Goal: Check status: Check status

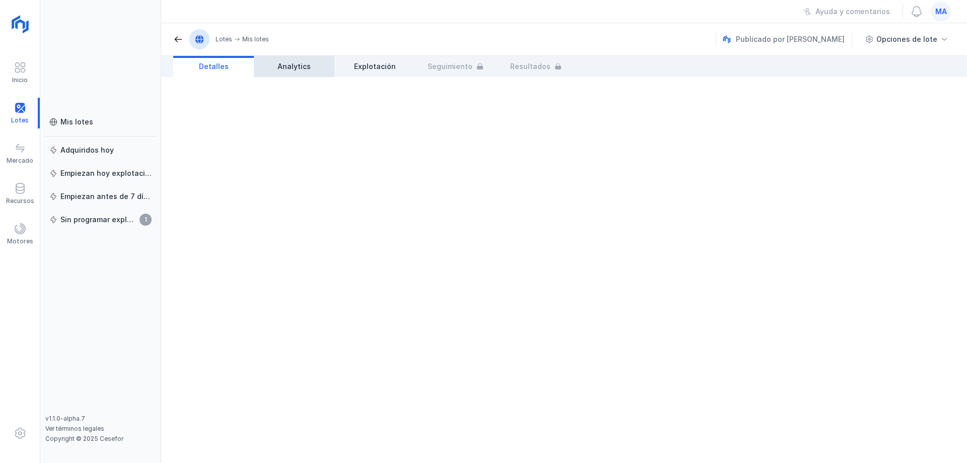
click at [284, 60] on link "Analytics" at bounding box center [294, 66] width 81 height 21
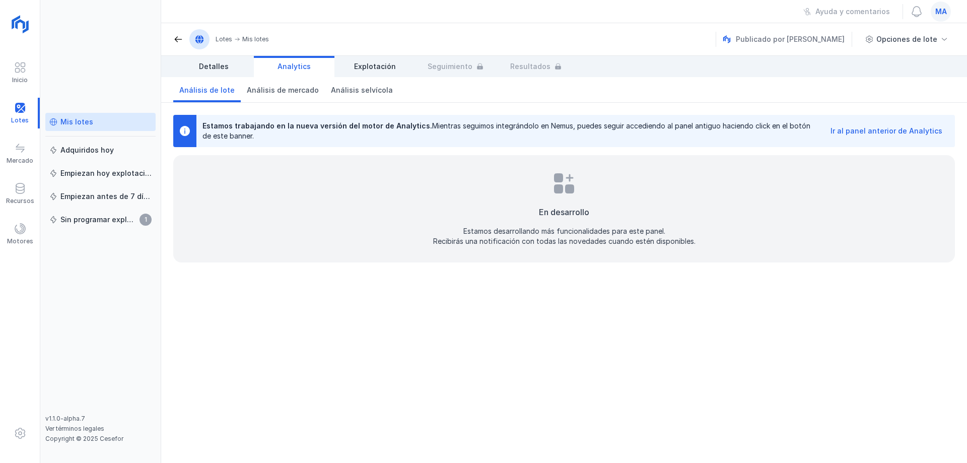
click at [91, 124] on div "Mis lotes" at bounding box center [100, 122] width 102 height 10
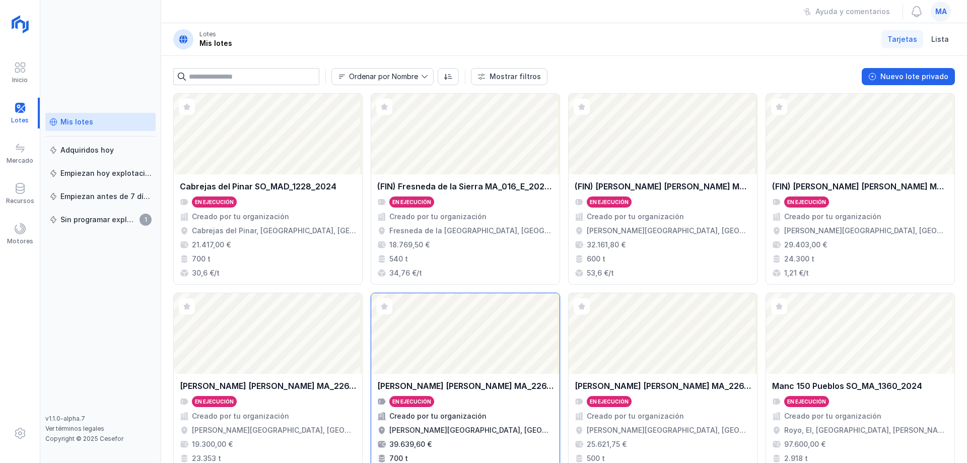
click at [511, 366] on div "Abrir lote" at bounding box center [465, 333] width 188 height 81
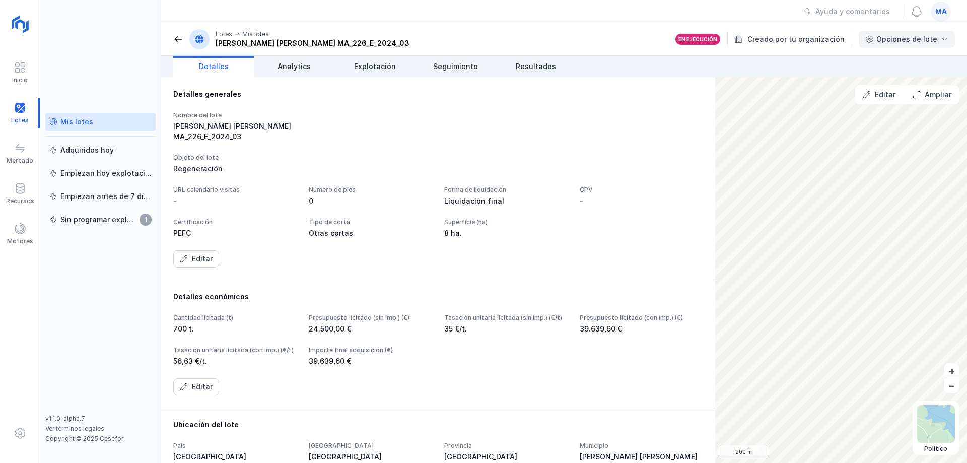
click at [913, 42] on div "Opciones de lote" at bounding box center [906, 39] width 61 height 10
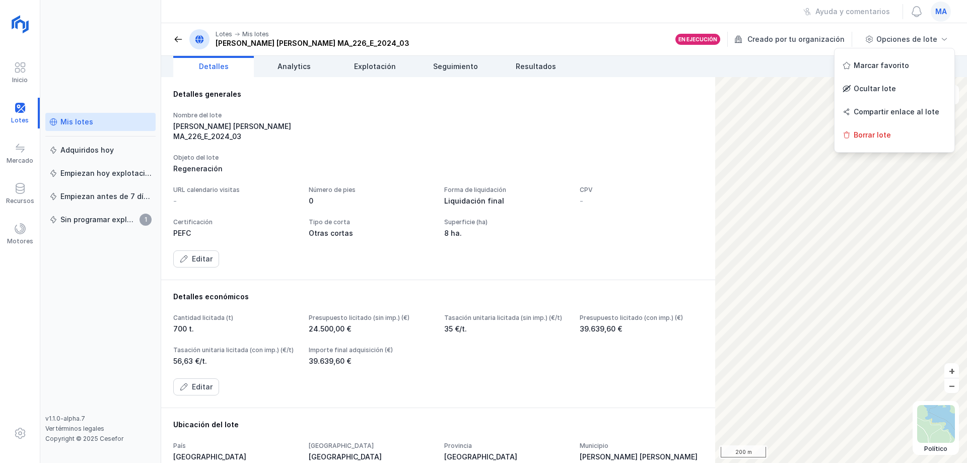
click at [546, 132] on div "Nombre del [PERSON_NAME] [PERSON_NAME] MA_226_E_2024_03 Objeto del lote Regener…" at bounding box center [438, 189] width 530 height 156
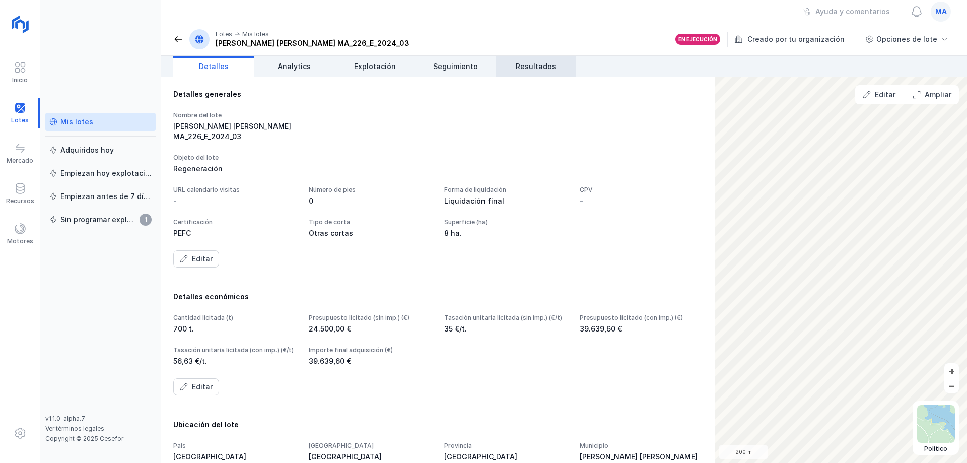
click at [541, 63] on span "Resultados" at bounding box center [536, 66] width 40 height 10
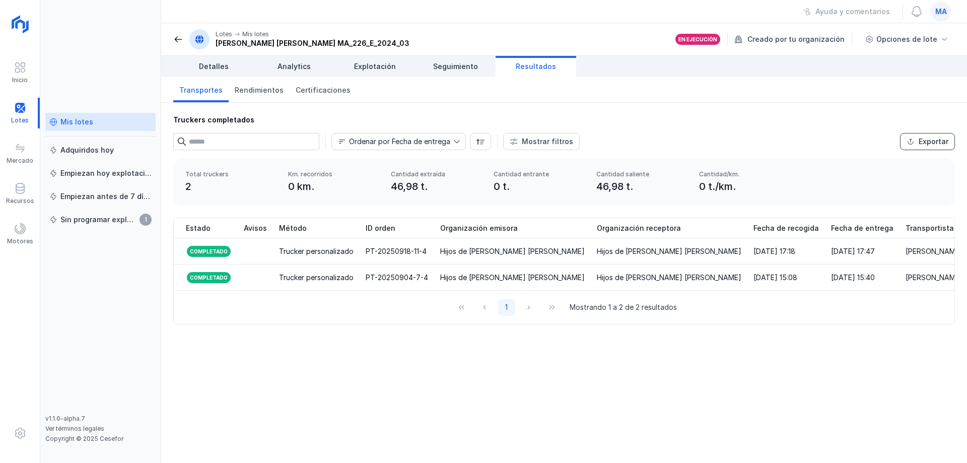
click at [919, 145] on button "Exportar" at bounding box center [927, 141] width 55 height 17
click at [251, 86] on span "Rendimientos" at bounding box center [259, 90] width 49 height 10
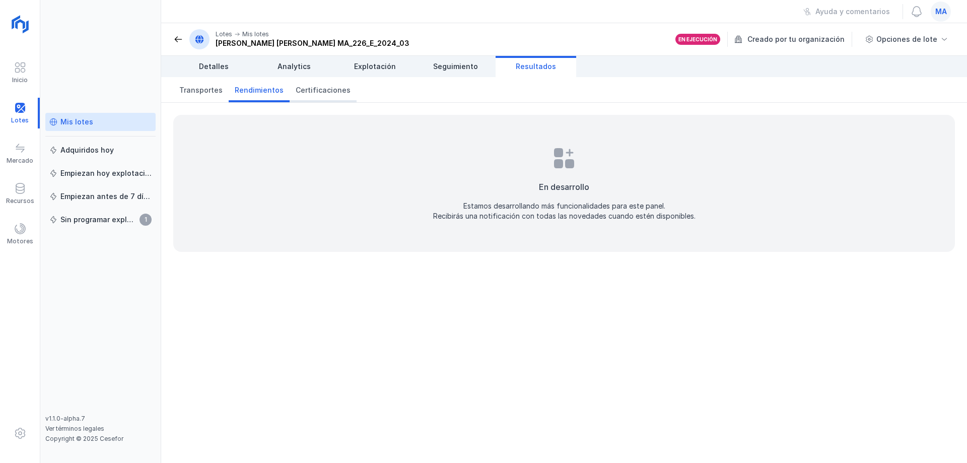
click at [333, 96] on link "Certificaciones" at bounding box center [323, 89] width 67 height 25
click at [220, 89] on link "Transportes" at bounding box center [200, 89] width 55 height 25
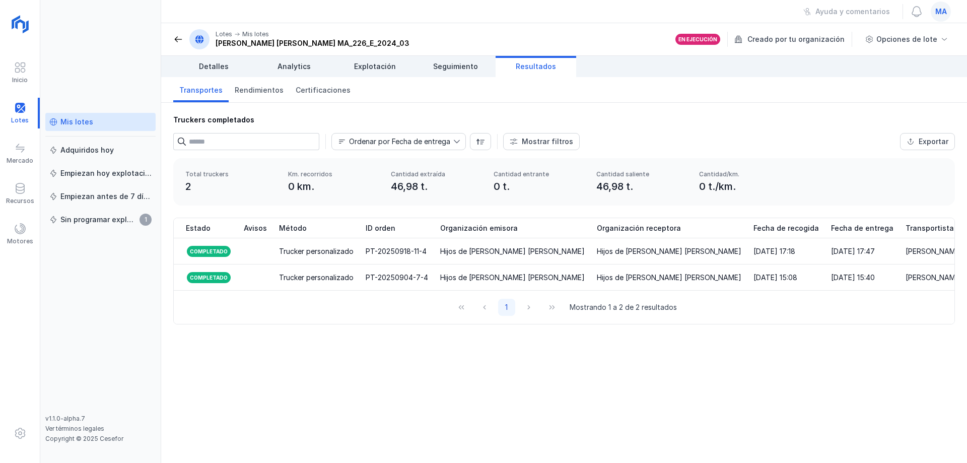
click at [301, 366] on div "Truckers completados Ordenar por Fecha de entrega Mostrar filtros Exportar Méto…" at bounding box center [564, 283] width 806 height 360
click at [21, 227] on span at bounding box center [20, 229] width 12 height 12
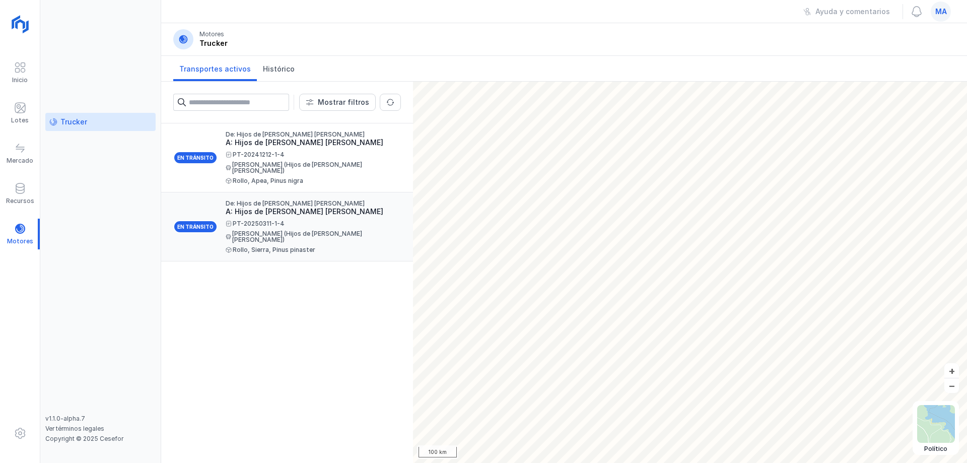
click at [226, 232] on div "PT-20250311-1-4 [PERSON_NAME] (Hijos de [PERSON_NAME] [PERSON_NAME]) [PERSON_NA…" at bounding box center [309, 237] width 167 height 32
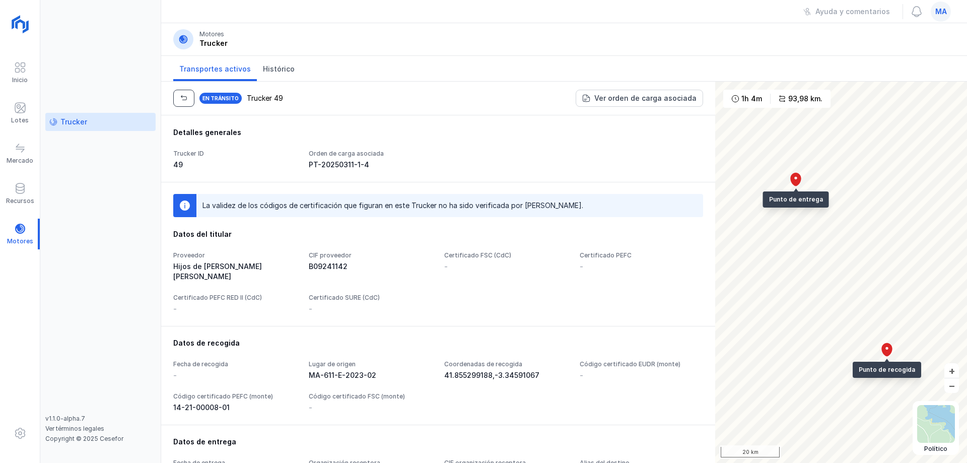
click at [181, 103] on button "button" at bounding box center [183, 98] width 21 height 17
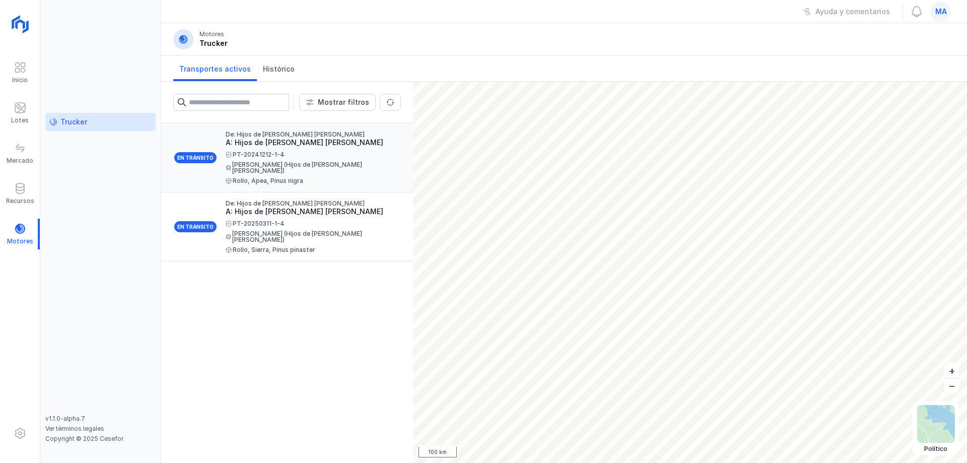
click at [281, 170] on div "PT-20241212-1-4 Florián (Hijos de [PERSON_NAME] [PERSON_NAME]) Rollo, Apea, Pin…" at bounding box center [309, 168] width 167 height 32
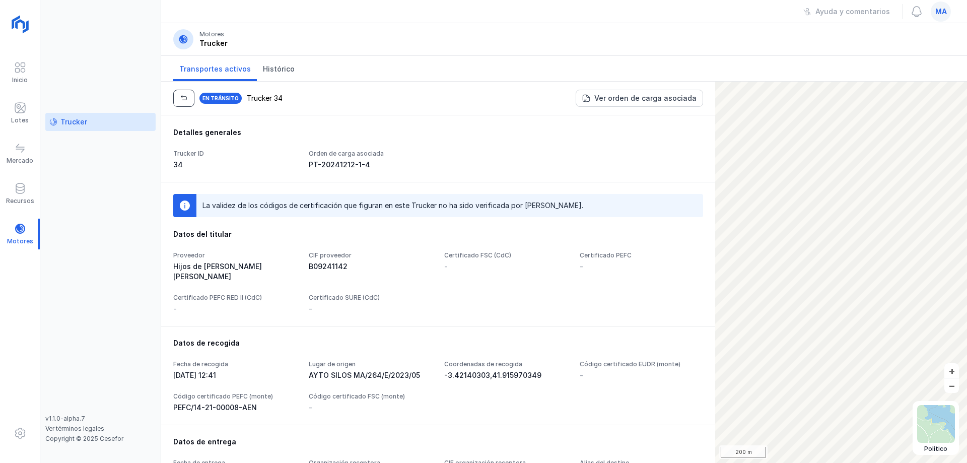
click at [186, 97] on span "button" at bounding box center [184, 98] width 8 height 8
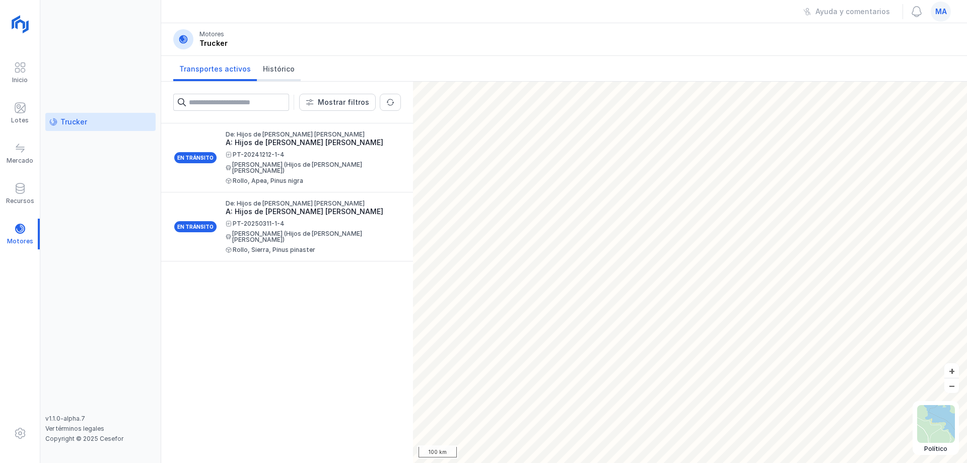
click at [264, 66] on span "Histórico" at bounding box center [279, 69] width 32 height 10
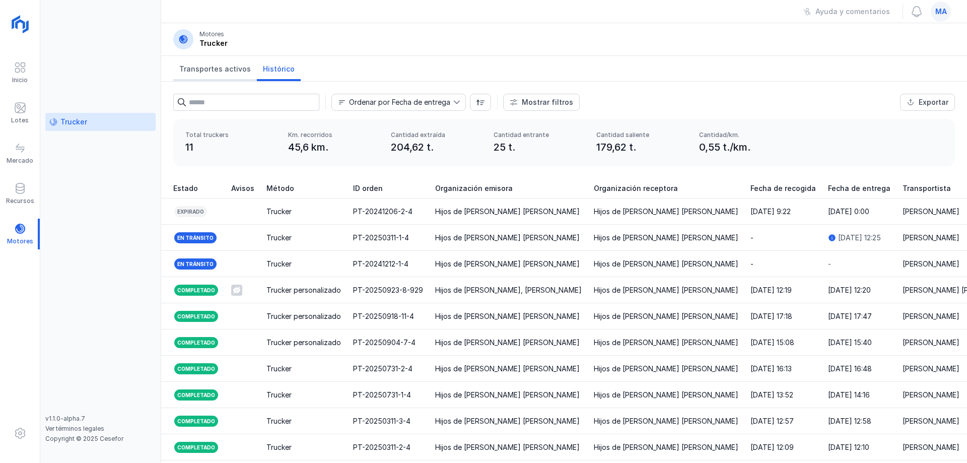
click at [218, 73] on span "Transportes activos" at bounding box center [215, 69] width 72 height 10
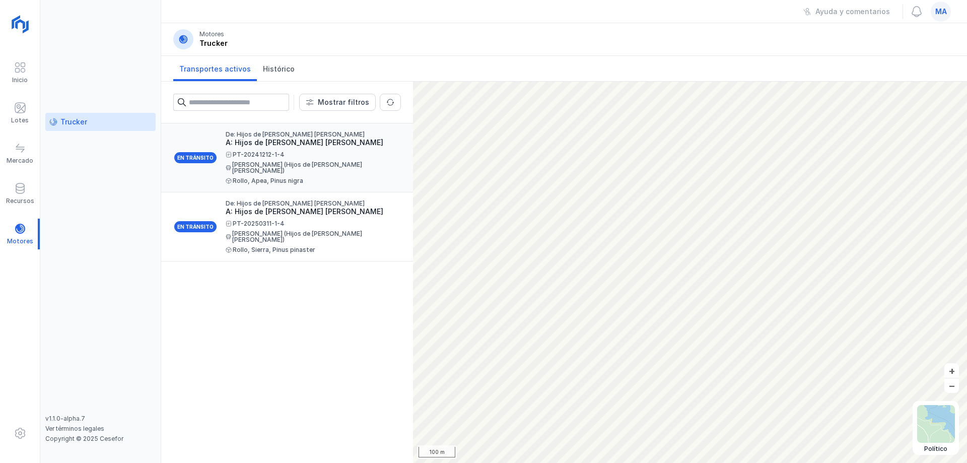
click at [305, 144] on div "A: Hijos de [PERSON_NAME] [PERSON_NAME]" at bounding box center [309, 142] width 167 height 10
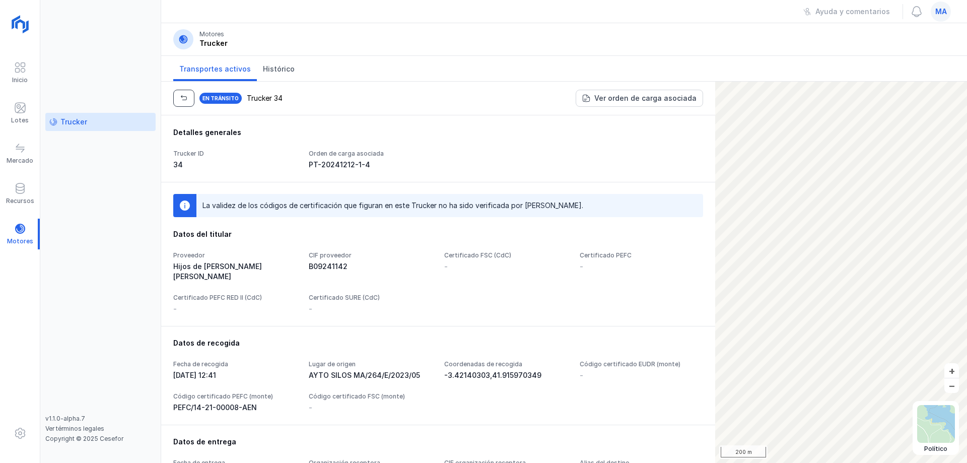
click at [180, 97] on span "button" at bounding box center [184, 98] width 8 height 8
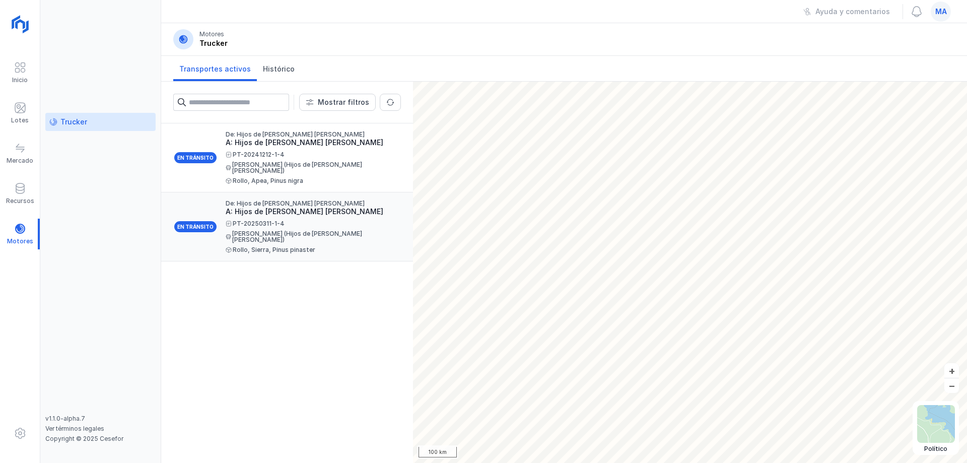
click at [287, 231] on div "[PERSON_NAME] (Hijos de [PERSON_NAME] [PERSON_NAME])" at bounding box center [309, 237] width 167 height 12
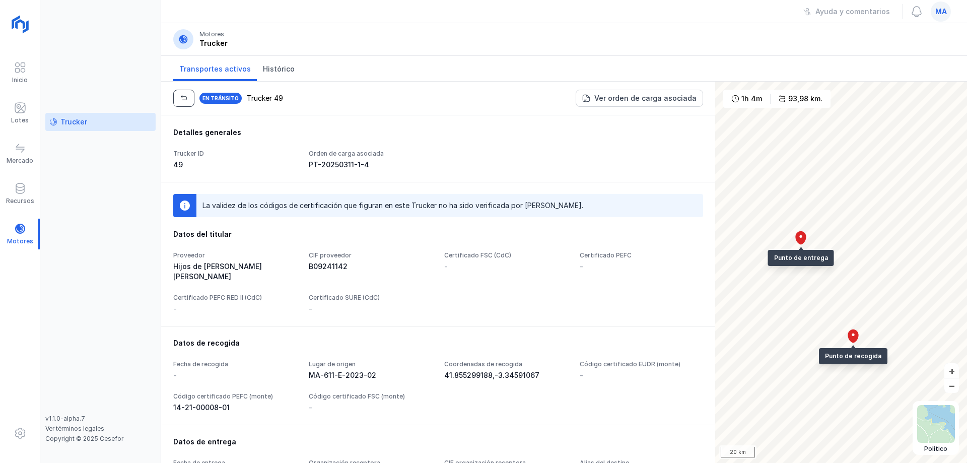
click at [180, 98] on span "button" at bounding box center [184, 98] width 8 height 8
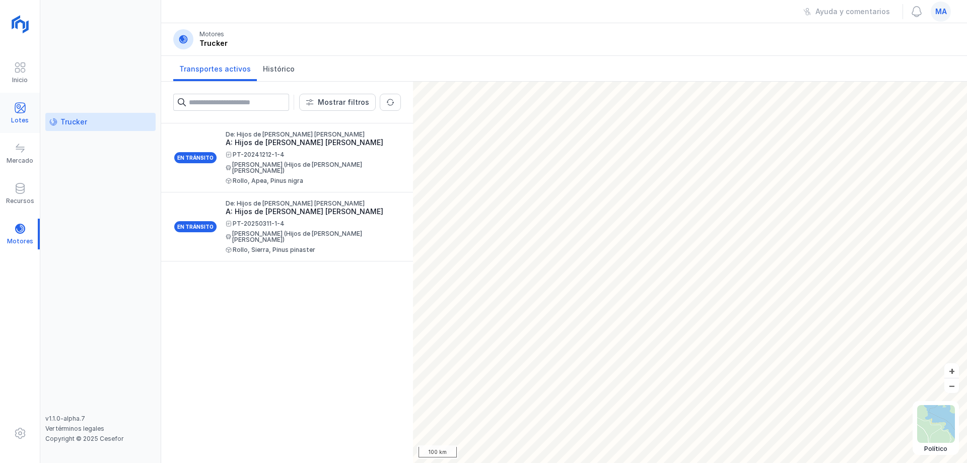
click at [30, 104] on div "Lotes" at bounding box center [20, 113] width 40 height 31
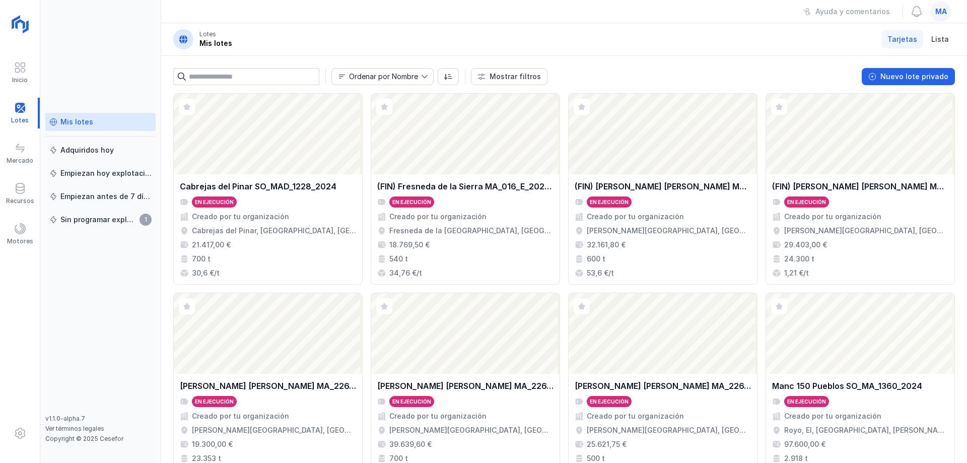
click at [123, 67] on div "Mis lotes Adquiridos hoy Empiezan hoy explotación Empiezan antes de 7 [PERSON_N…" at bounding box center [100, 231] width 121 height 463
click at [69, 123] on div "Mis lotes" at bounding box center [76, 122] width 33 height 10
click at [150, 313] on div "Mis lotes Adquiridos hoy Empiezan hoy explotación Empiezan antes de 7 [PERSON_N…" at bounding box center [100, 264] width 110 height 302
click at [462, 362] on div "Abrir lote" at bounding box center [465, 333] width 188 height 81
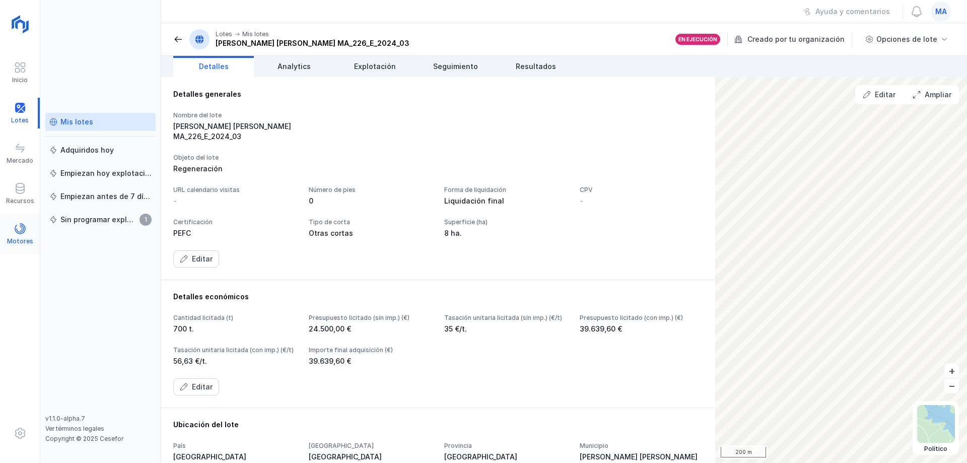
click at [21, 229] on span at bounding box center [20, 229] width 12 height 12
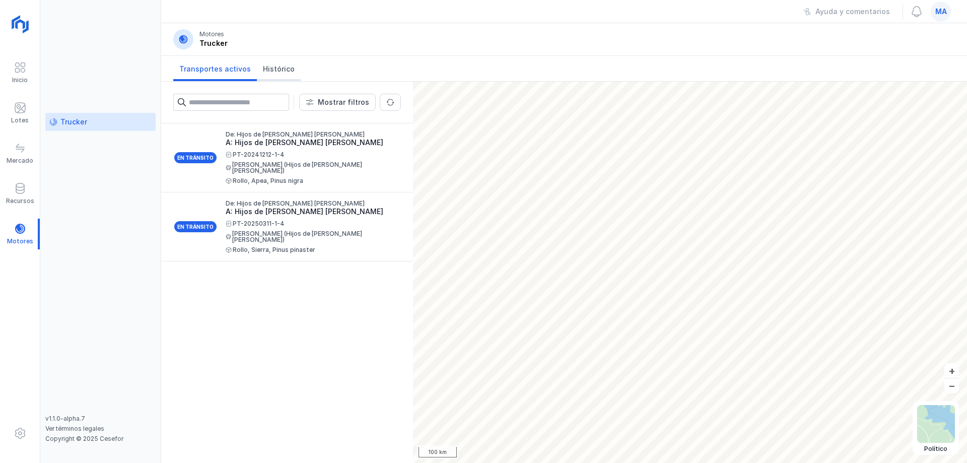
click at [276, 71] on span "Histórico" at bounding box center [279, 69] width 32 height 10
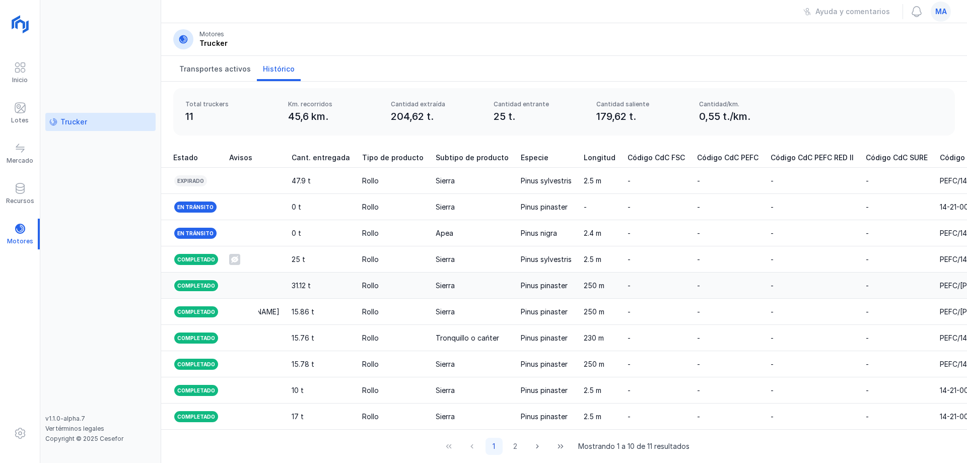
scroll to position [0, 1315]
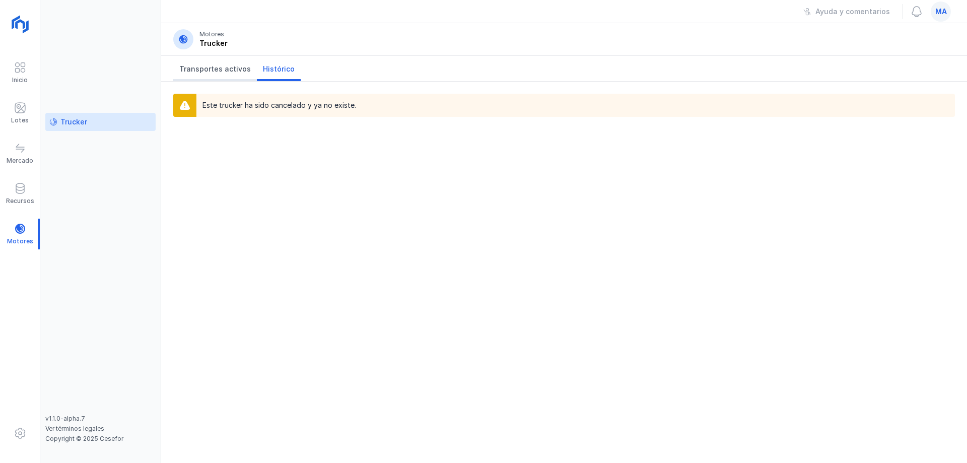
click at [216, 73] on span "Transportes activos" at bounding box center [215, 69] width 72 height 10
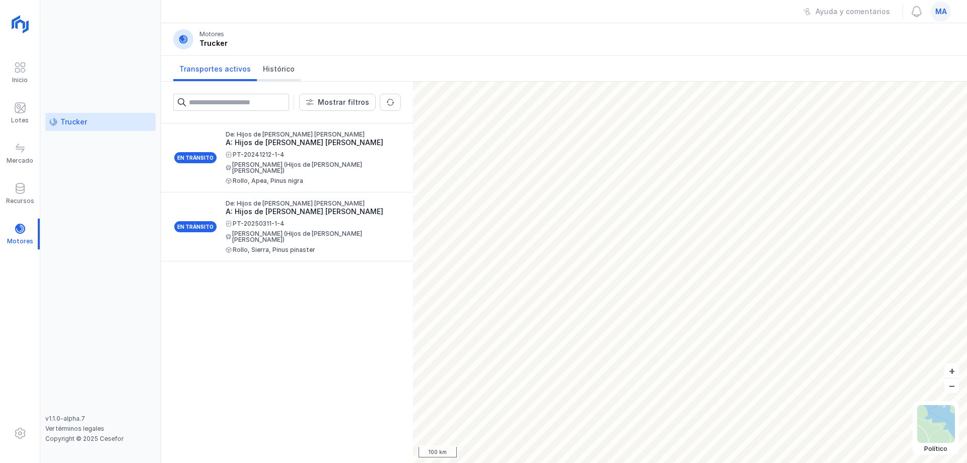
click at [276, 73] on span "Histórico" at bounding box center [279, 69] width 32 height 10
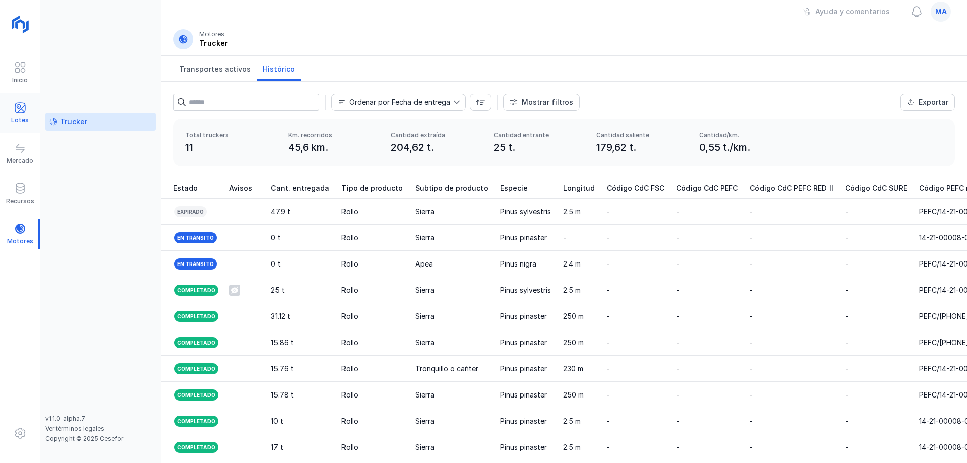
click at [28, 115] on div "Lotes" at bounding box center [20, 113] width 40 height 31
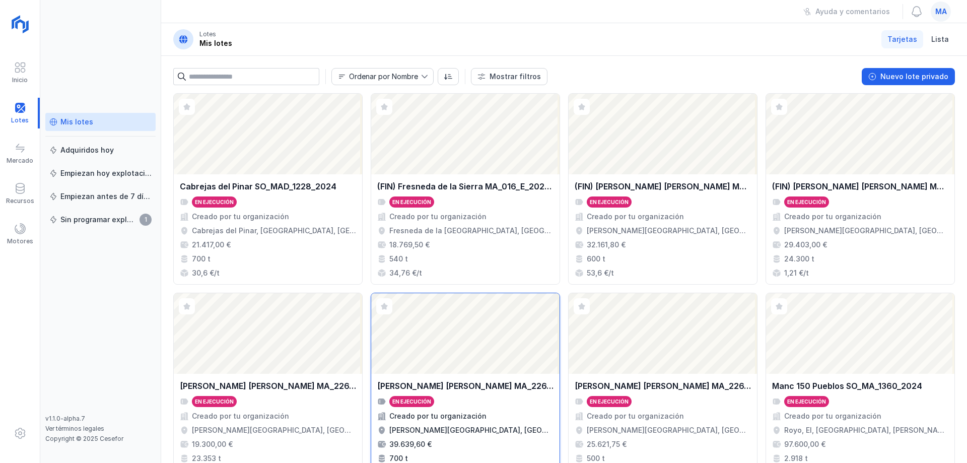
click at [484, 370] on div "Abrir lote" at bounding box center [465, 333] width 188 height 81
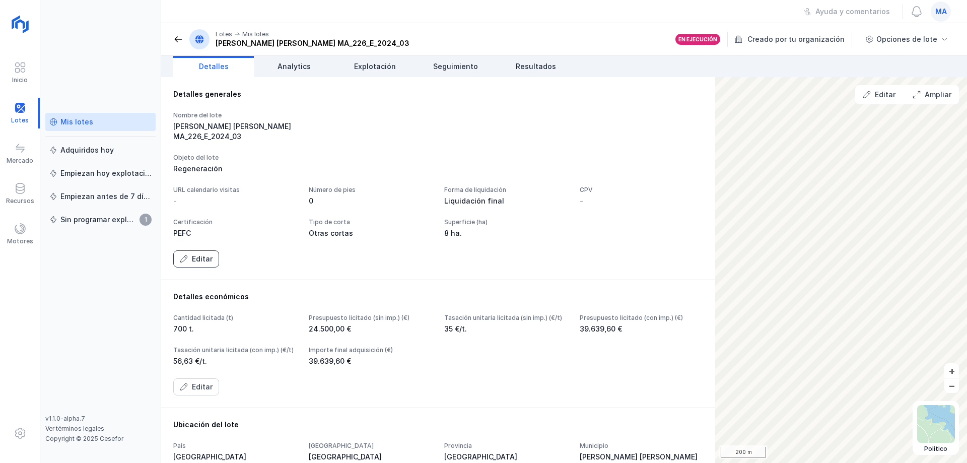
click at [199, 264] on div "Editar" at bounding box center [202, 259] width 21 height 10
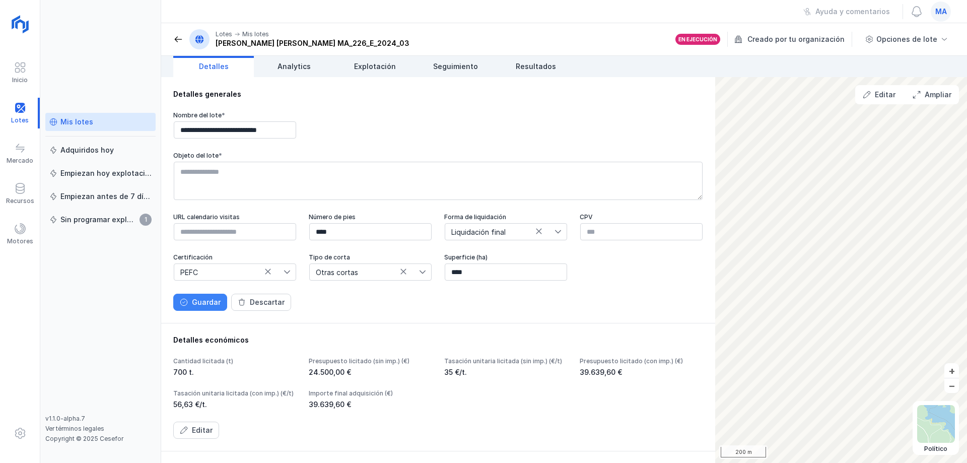
click at [208, 307] on div "Guardar" at bounding box center [206, 302] width 29 height 10
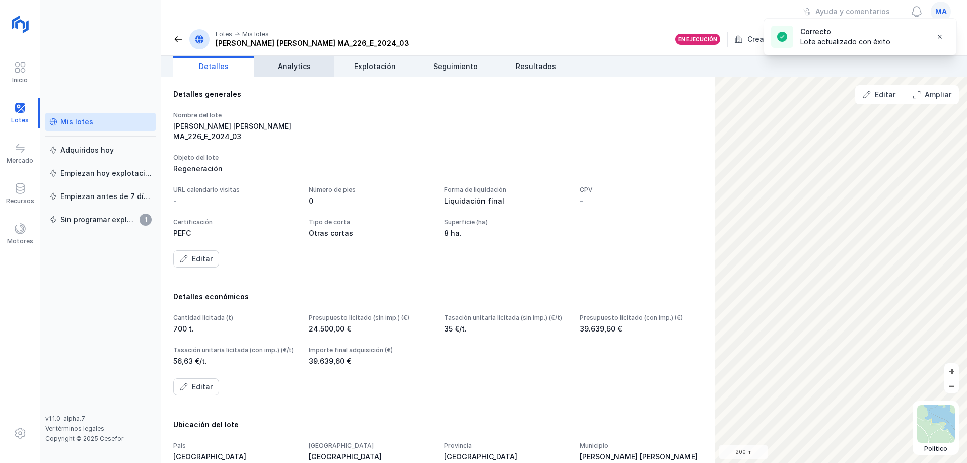
click at [305, 65] on span "Analytics" at bounding box center [293, 66] width 33 height 10
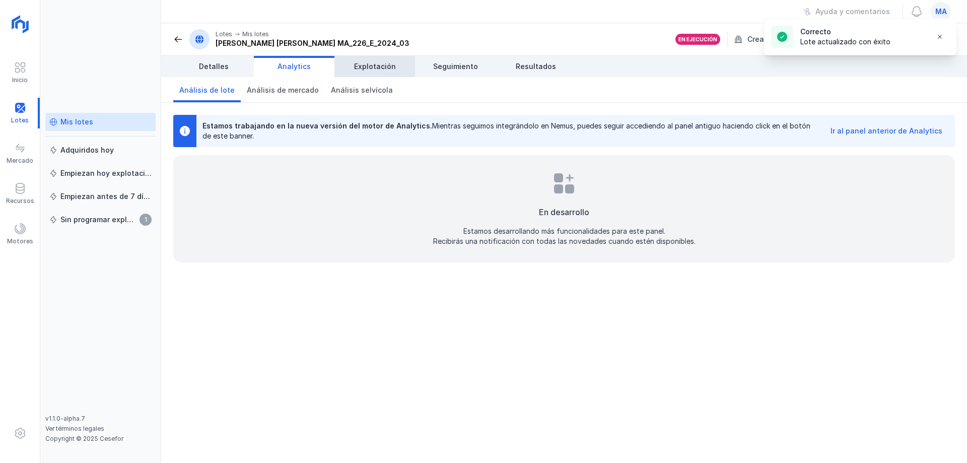
click at [384, 65] on span "Explotación" at bounding box center [375, 66] width 42 height 10
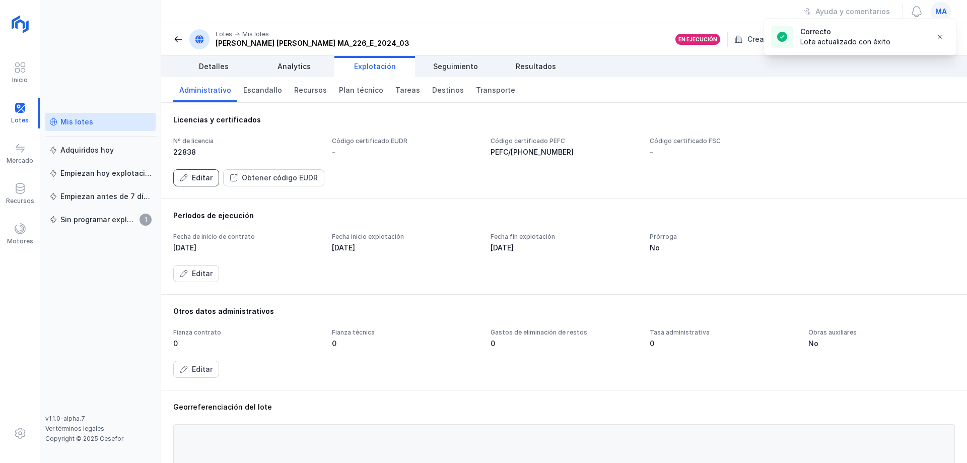
click at [206, 179] on div "Editar" at bounding box center [202, 178] width 21 height 10
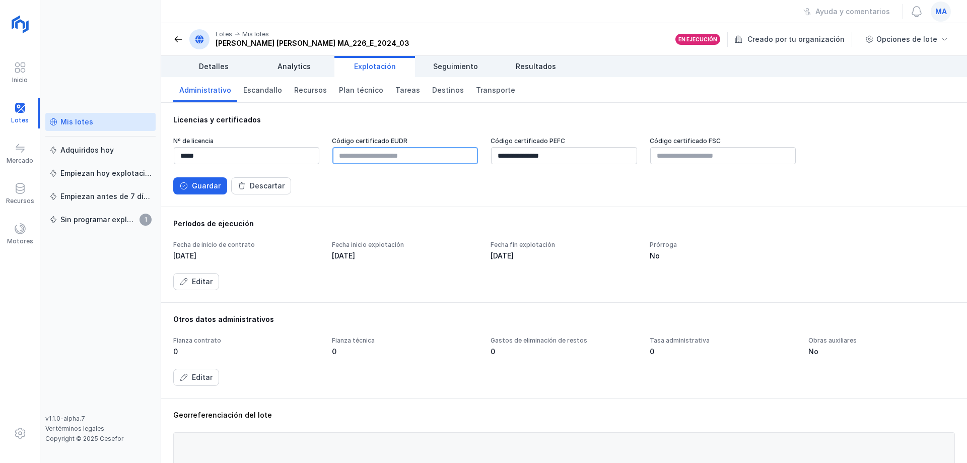
click at [384, 157] on input "text" at bounding box center [405, 155] width 146 height 17
click at [405, 120] on div "Licencias y certificados" at bounding box center [564, 120] width 782 height 10
click at [422, 161] on input "text" at bounding box center [405, 155] width 146 height 17
click at [404, 157] on input "text" at bounding box center [405, 155] width 146 height 17
paste input "**********"
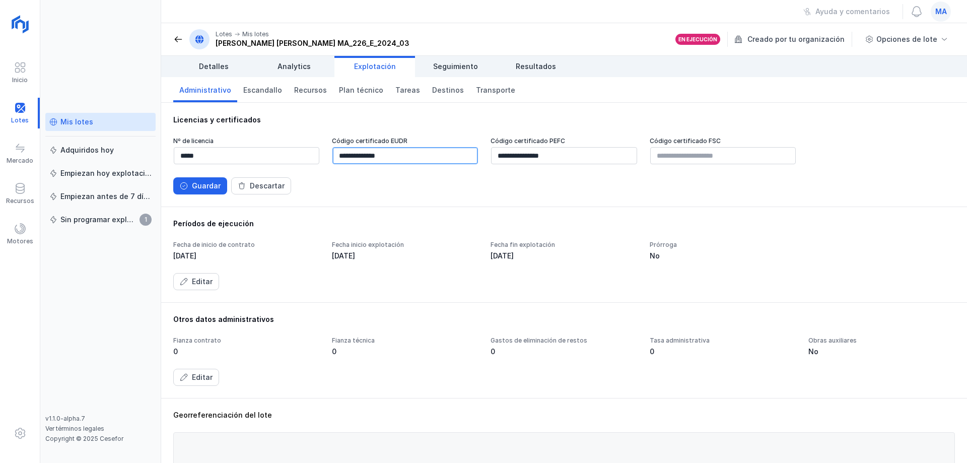
click at [434, 162] on input "**********" at bounding box center [405, 155] width 146 height 17
type input "**********"
click at [196, 183] on div "Guardar" at bounding box center [206, 186] width 29 height 10
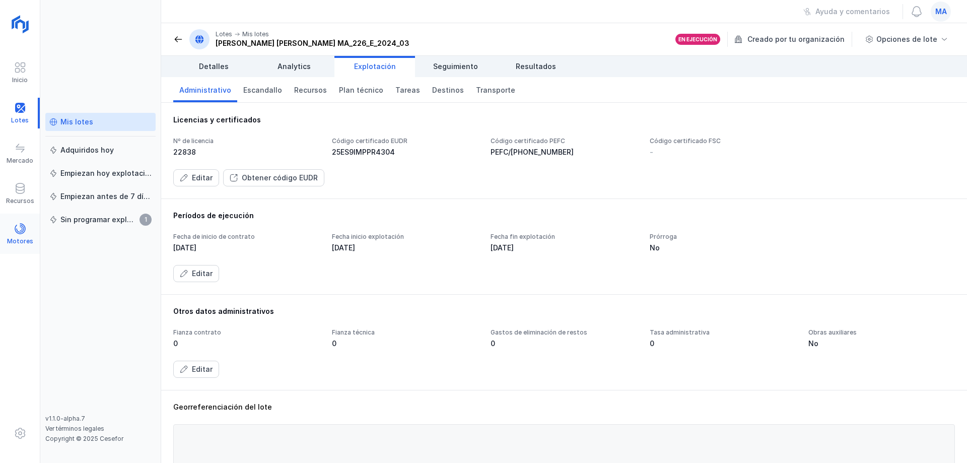
click at [19, 230] on span at bounding box center [20, 229] width 12 height 12
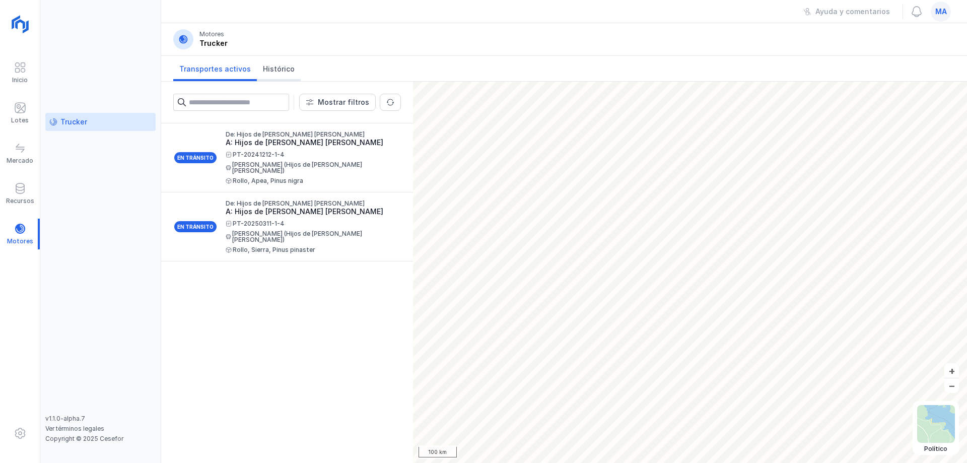
click at [276, 68] on span "Histórico" at bounding box center [279, 69] width 32 height 10
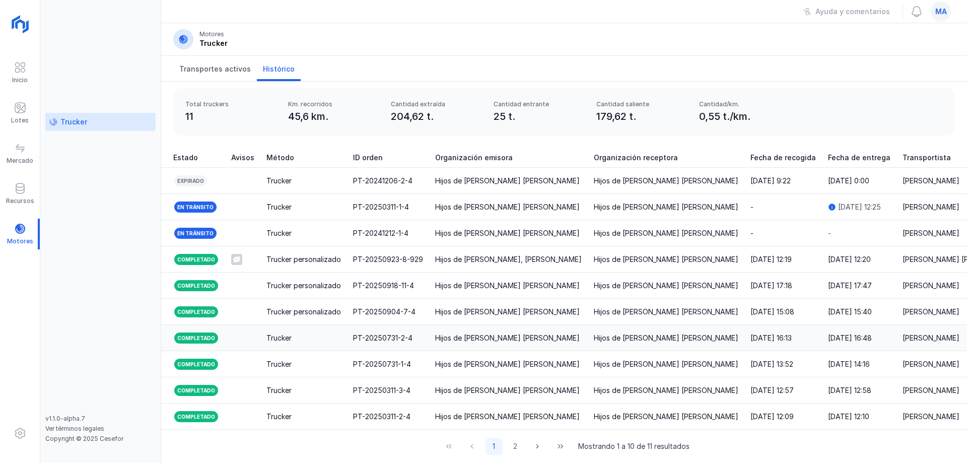
click at [299, 337] on td "Trucker" at bounding box center [303, 338] width 87 height 26
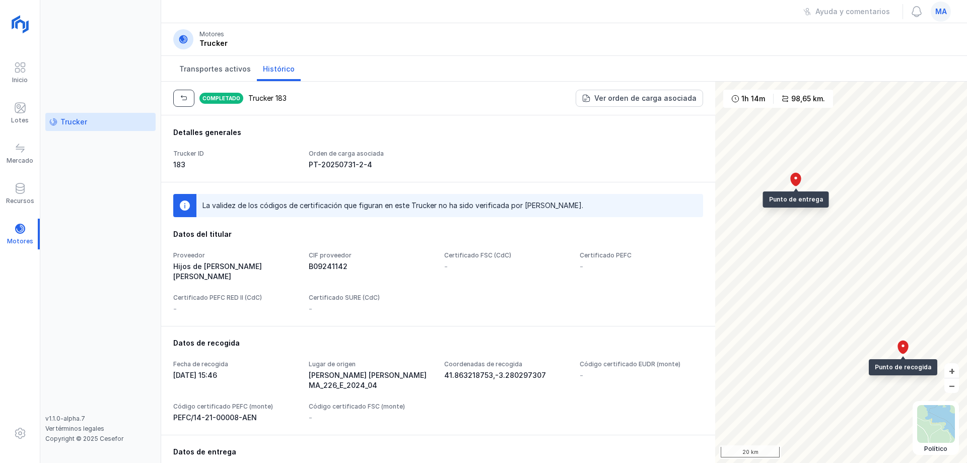
click at [189, 98] on button "button" at bounding box center [183, 98] width 21 height 17
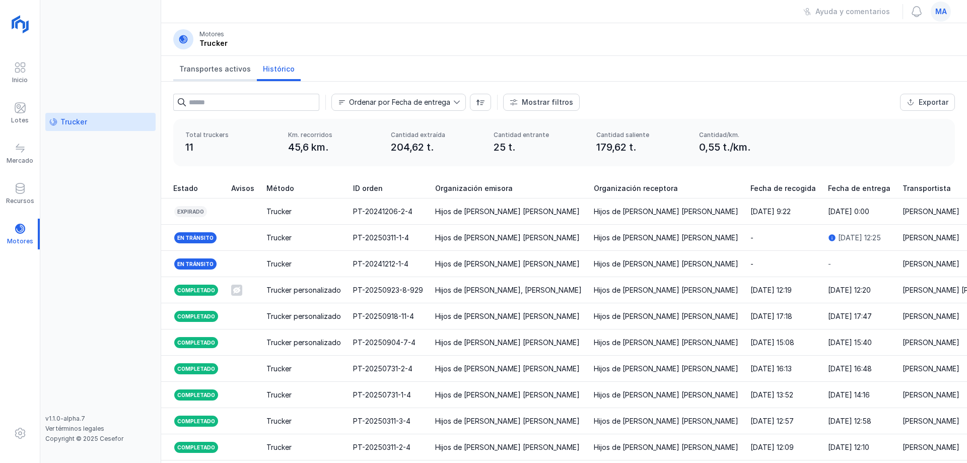
click at [209, 66] on span "Transportes activos" at bounding box center [215, 69] width 72 height 10
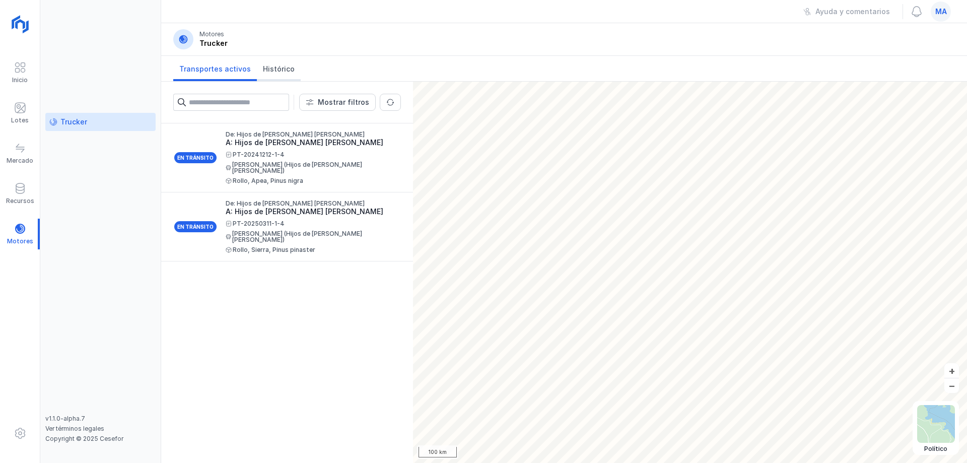
click at [285, 66] on span "Histórico" at bounding box center [279, 69] width 32 height 10
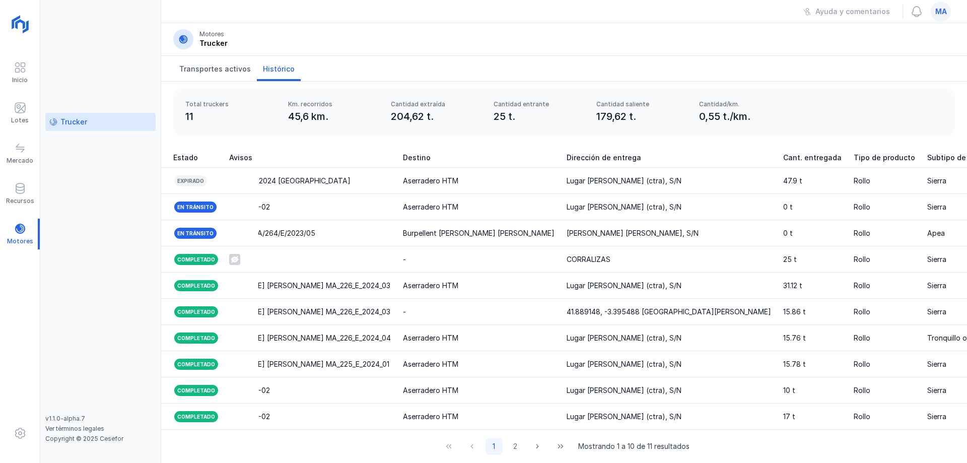
scroll to position [0, 771]
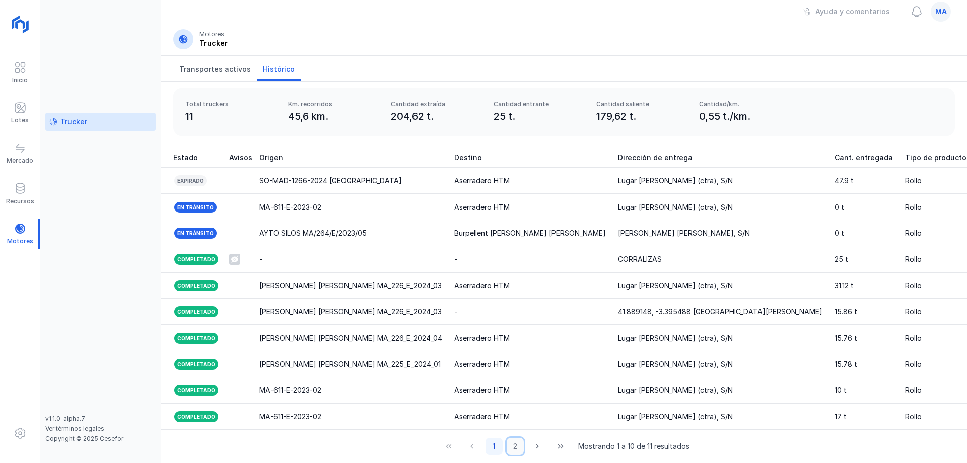
click at [509, 446] on button "2" at bounding box center [515, 446] width 17 height 17
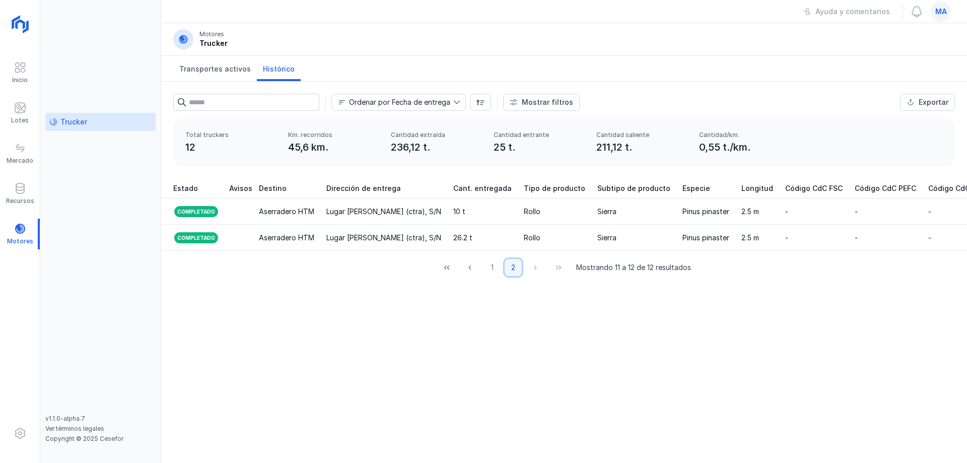
scroll to position [0, 0]
click at [372, 314] on div "Ordenar por Fecha de entrega Mostrar filtros Exportar Estado Método Incidencias…" at bounding box center [564, 272] width 806 height 381
click at [511, 397] on div "Ordenar por Fecha de entrega Mostrar filtros Exportar Estado Método Incidencias…" at bounding box center [564, 272] width 806 height 381
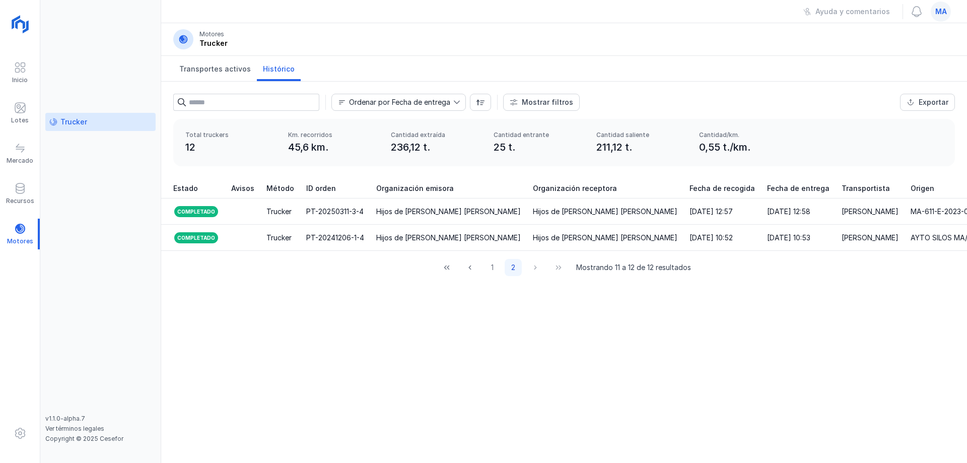
click at [243, 316] on div "Ordenar por Fecha de entrega Mostrar filtros Exportar Estado Método Incidencias…" at bounding box center [564, 272] width 806 height 381
click at [23, 109] on span at bounding box center [20, 108] width 12 height 12
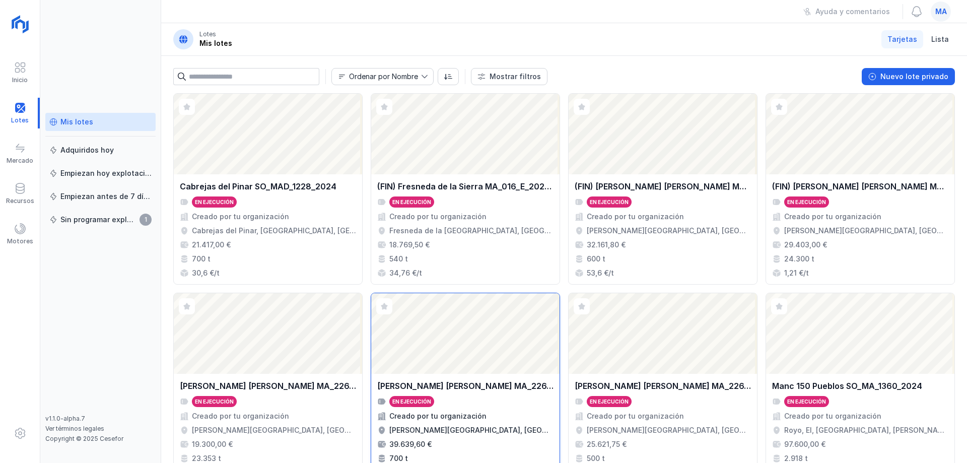
click at [462, 403] on div "En ejecución" at bounding box center [465, 401] width 176 height 11
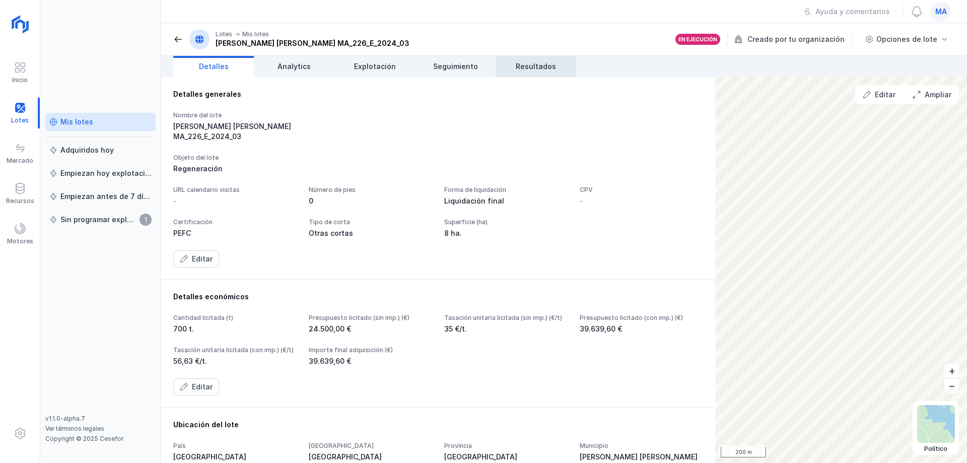
click at [531, 71] on span "Resultados" at bounding box center [536, 66] width 40 height 10
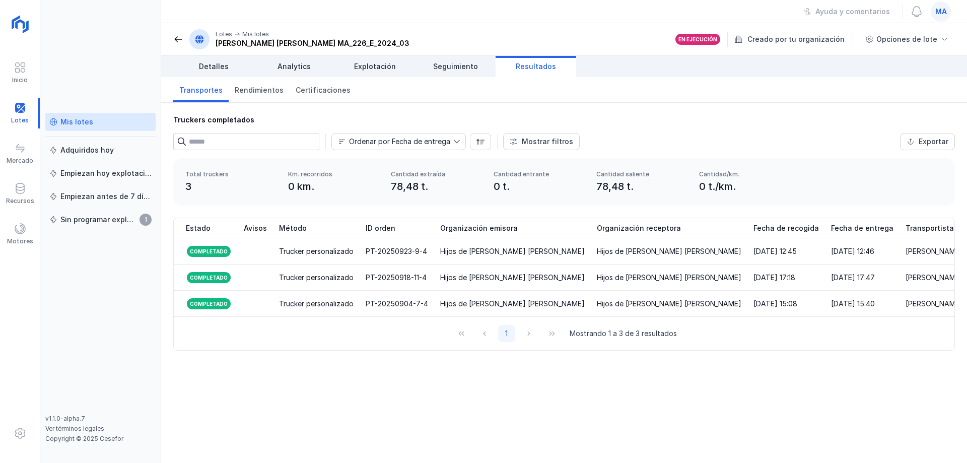
click at [397, 399] on div "Truckers completados Ordenar por Fecha de entrega Mostrar filtros Exportar Méto…" at bounding box center [564, 283] width 806 height 360
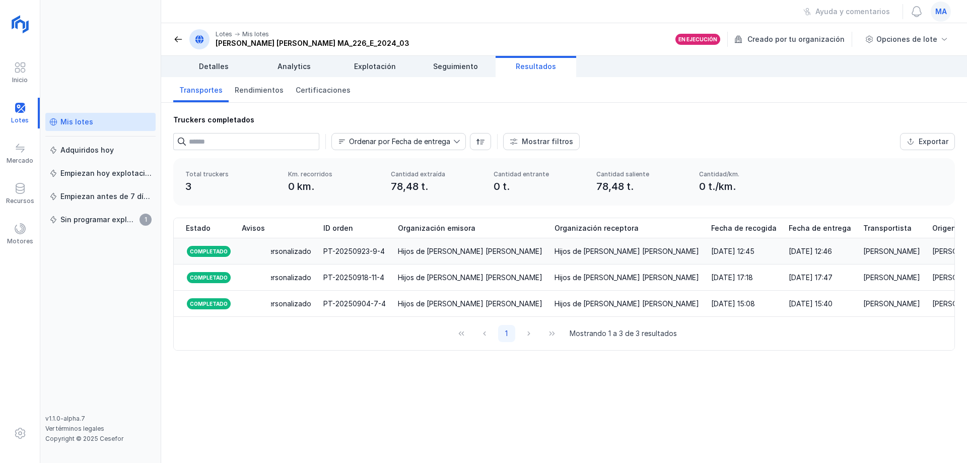
click at [392, 251] on td "Hijos de [PERSON_NAME] [PERSON_NAME]" at bounding box center [470, 251] width 157 height 26
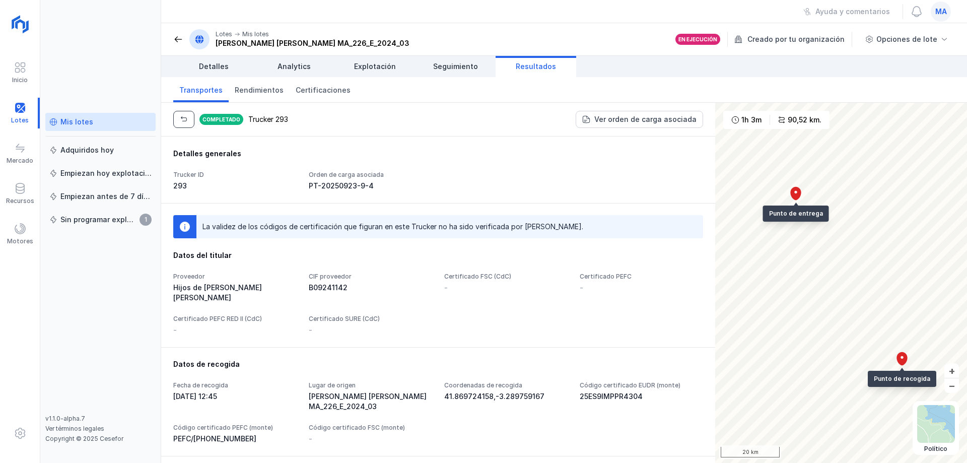
click at [180, 114] on button "button" at bounding box center [183, 119] width 21 height 17
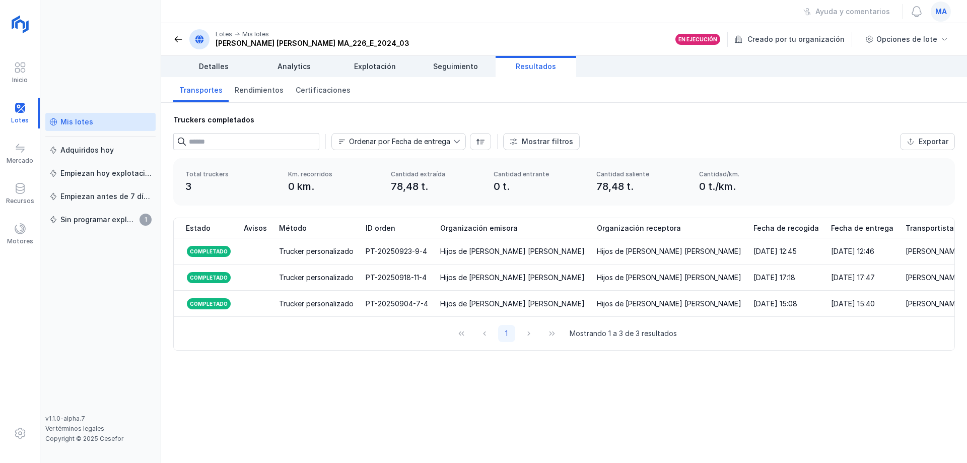
click at [515, 109] on div "Truckers completados Ordenar por Fecha de entrega Mostrar filtros Exportar Méto…" at bounding box center [564, 130] width 806 height 55
click at [186, 20] on div "Ayuda y comentarios ma" at bounding box center [564, 11] width 806 height 23
click at [131, 261] on div "Mis lotes Adquiridos hoy Empiezan hoy explotación Empiezan antes de 7 [PERSON_N…" at bounding box center [100, 264] width 110 height 302
click at [91, 122] on div "Mis lotes" at bounding box center [100, 122] width 102 height 10
